Goal: Task Accomplishment & Management: Use online tool/utility

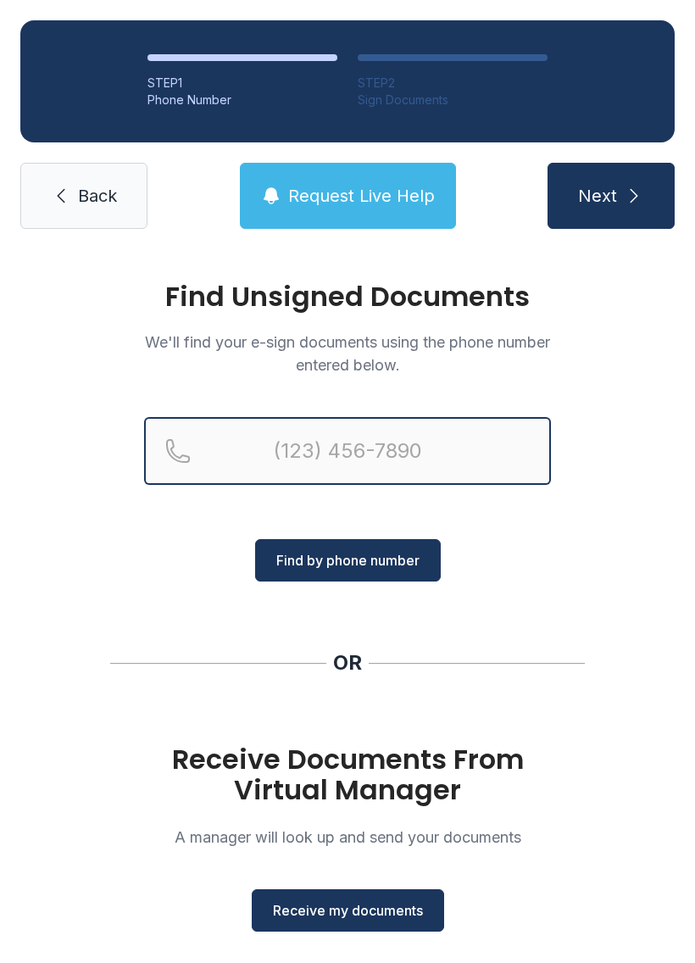
click at [426, 444] on input "Reservation phone number" at bounding box center [347, 451] width 407 height 68
type input "("
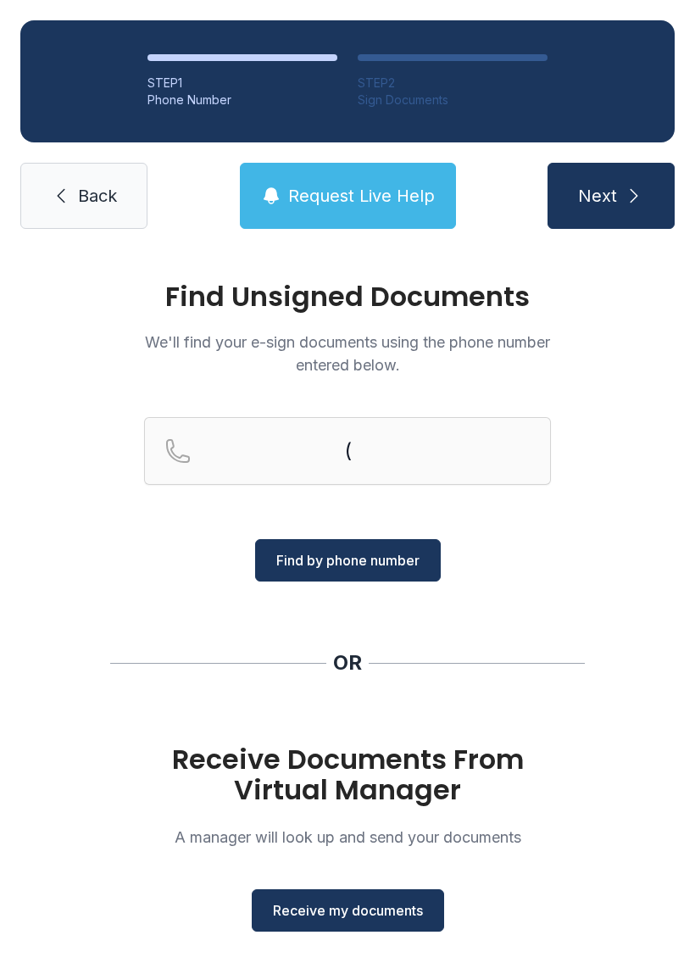
click at [113, 193] on span "Back" at bounding box center [97, 196] width 39 height 24
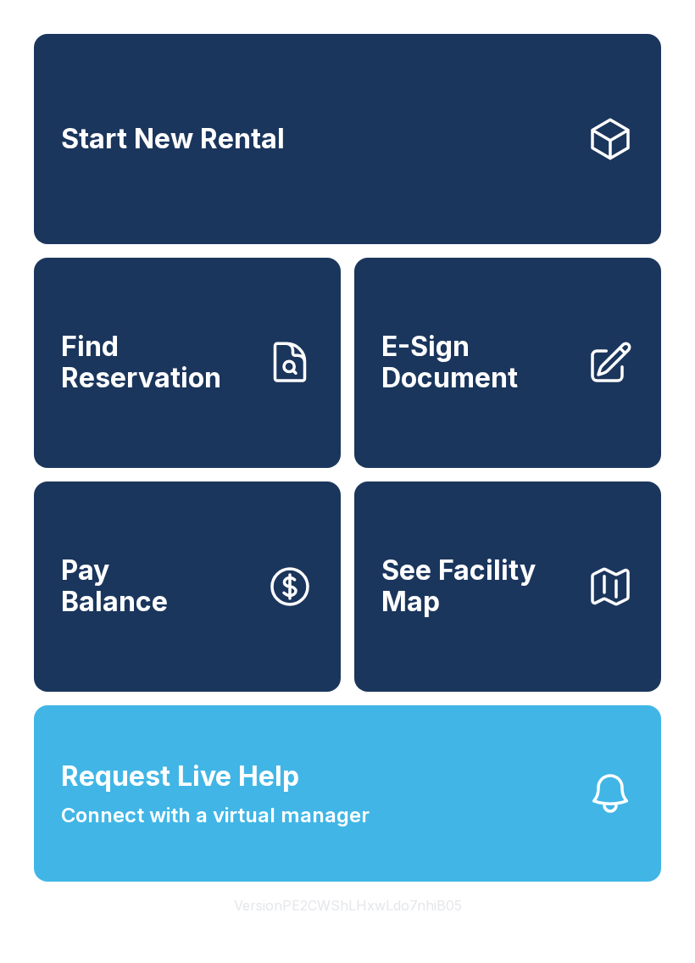
click at [449, 384] on span "E-Sign Document" at bounding box center [478, 363] width 192 height 62
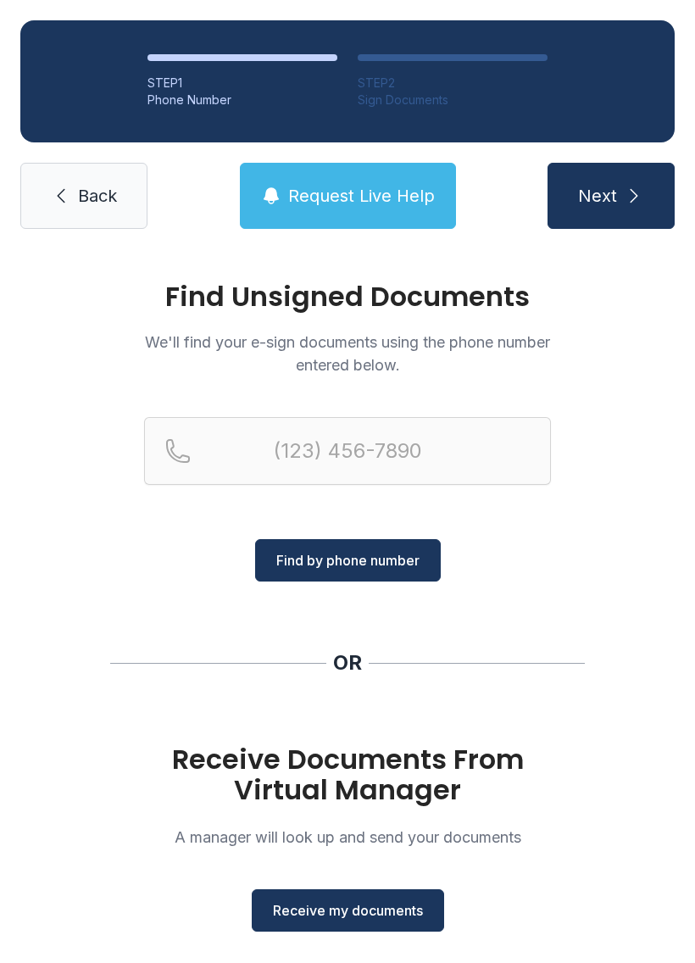
click at [383, 901] on span "Receive my documents" at bounding box center [348, 910] width 150 height 20
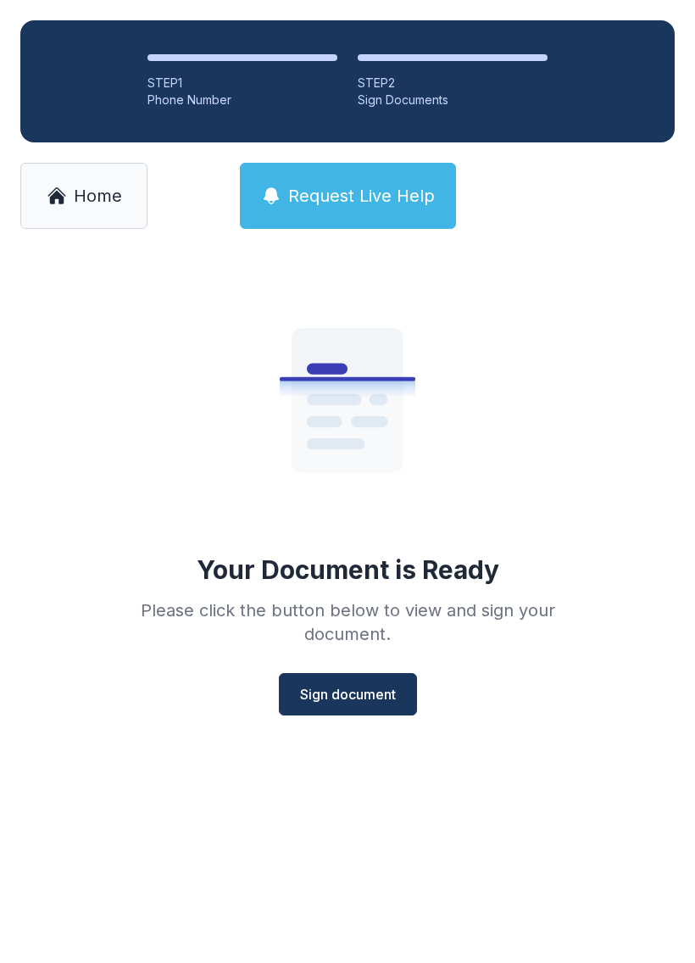
click at [375, 694] on span "Sign document" at bounding box center [348, 694] width 96 height 20
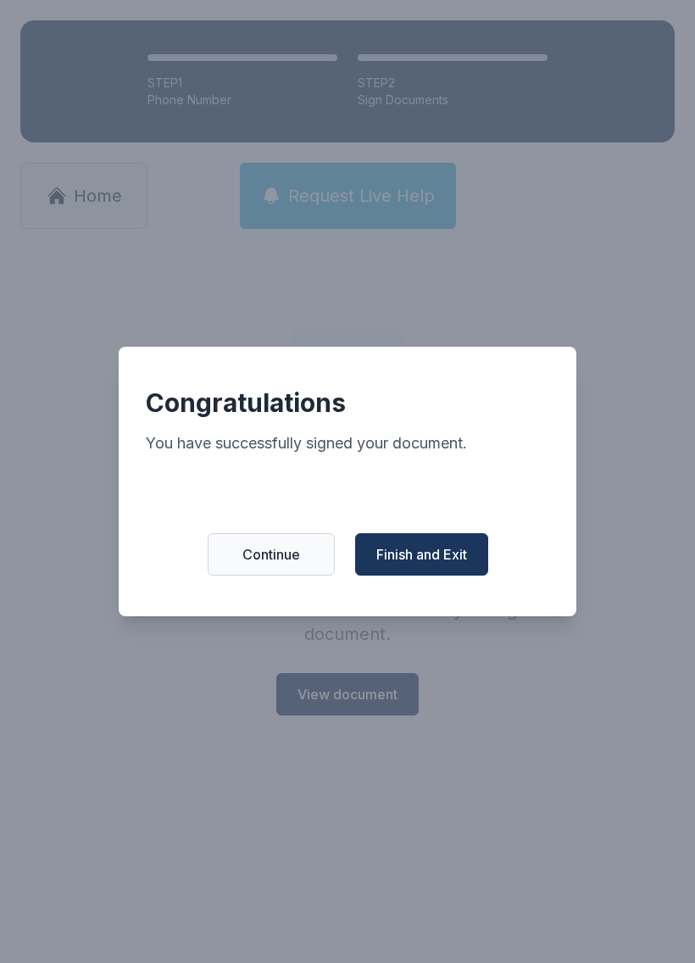
click at [449, 563] on span "Finish and Exit" at bounding box center [421, 554] width 91 height 20
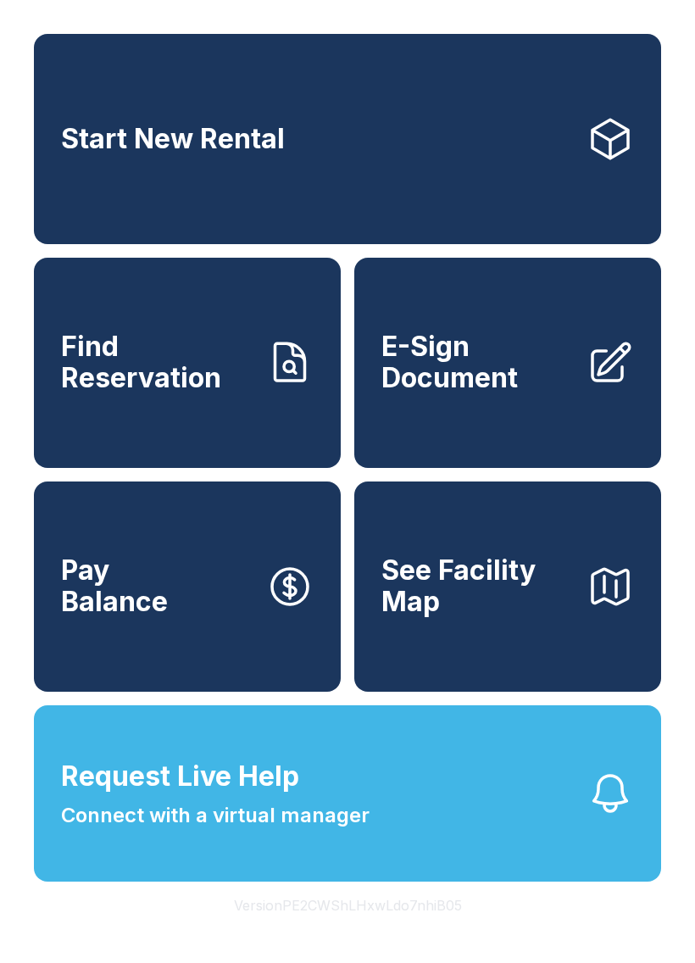
click at [515, 393] on span "E-Sign Document" at bounding box center [478, 363] width 192 height 62
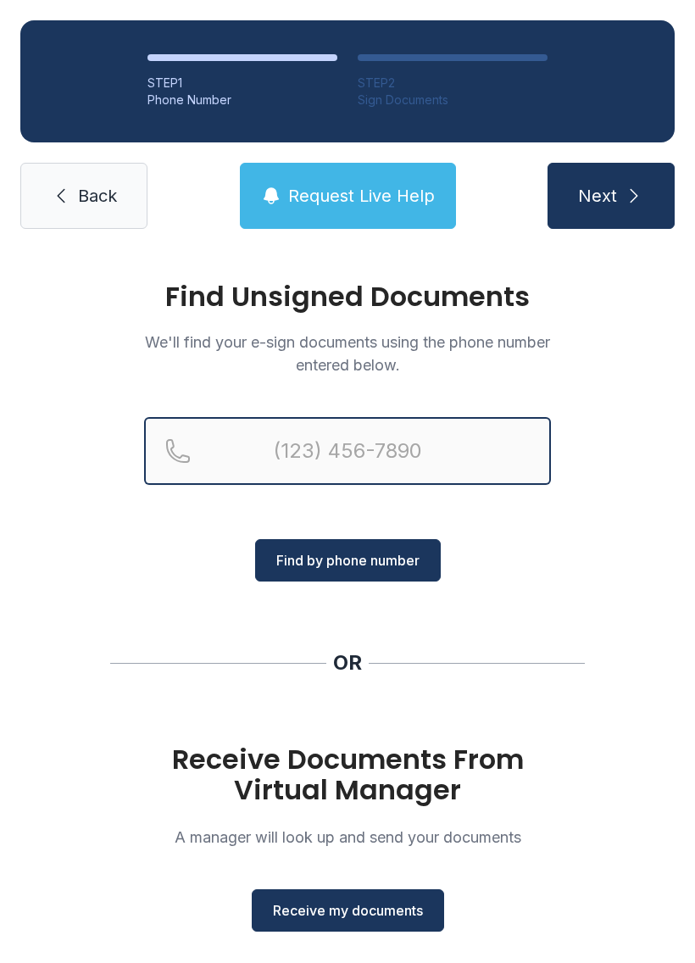
click at [358, 450] on input "Reservation phone number" at bounding box center [347, 451] width 407 height 68
type input "[PHONE_NUMBER]"
click at [610, 196] on button "Next" at bounding box center [611, 196] width 127 height 66
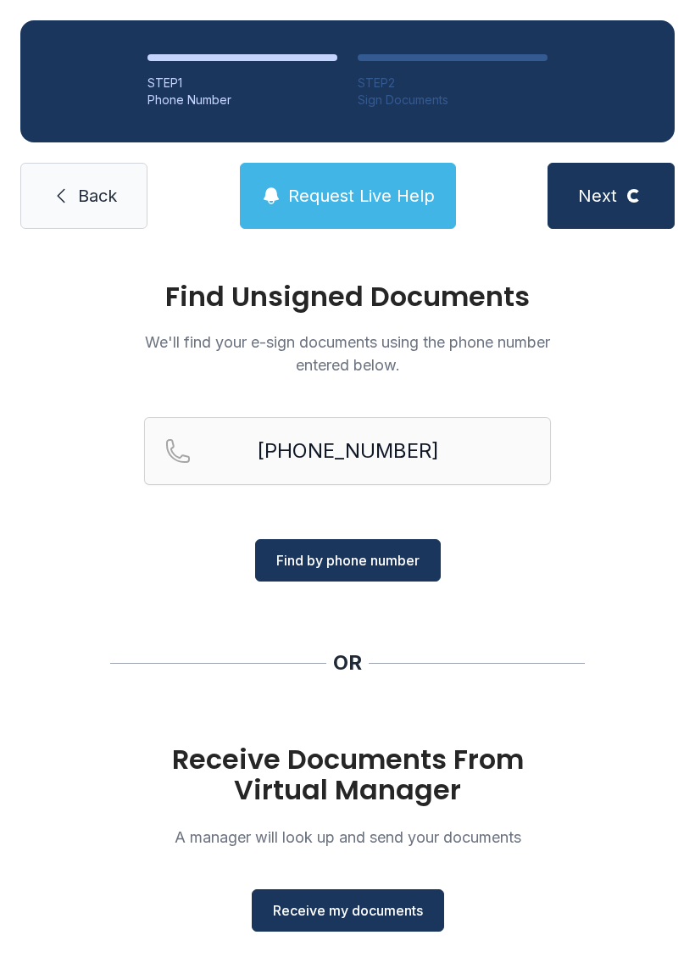
click at [359, 560] on span "Find by phone number" at bounding box center [347, 560] width 143 height 20
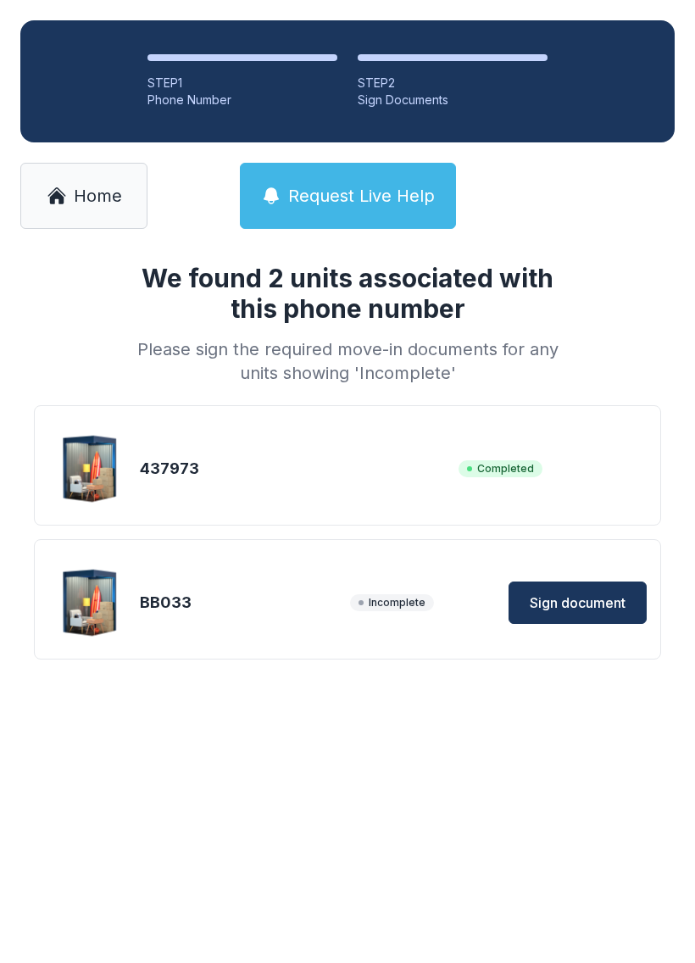
click at [571, 607] on span "Sign document" at bounding box center [578, 603] width 96 height 20
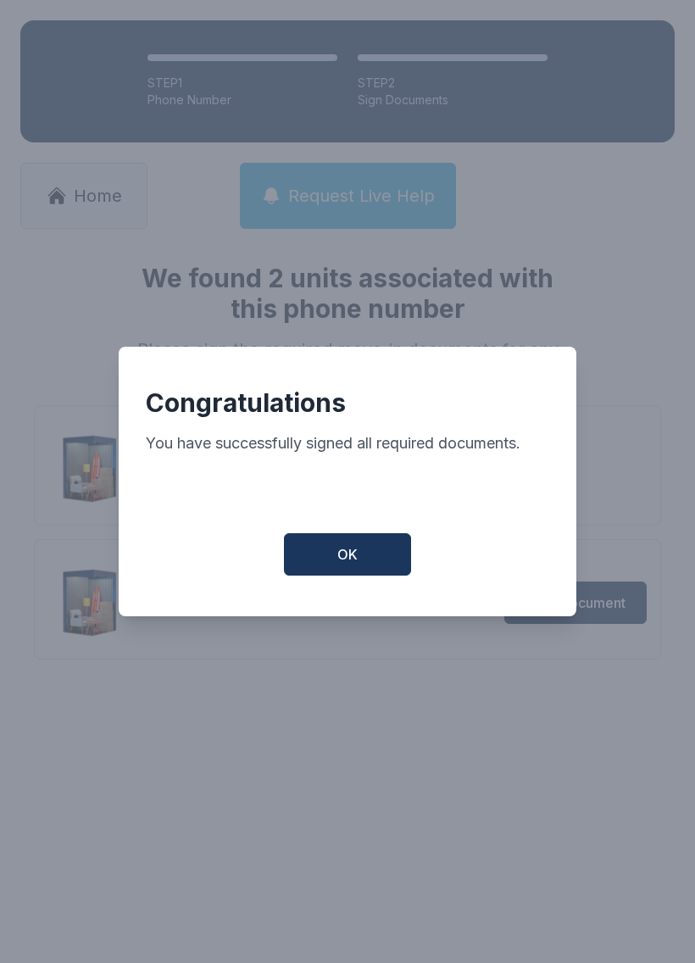
click at [329, 575] on button "OK" at bounding box center [347, 554] width 127 height 42
